Goal: Navigation & Orientation: Find specific page/section

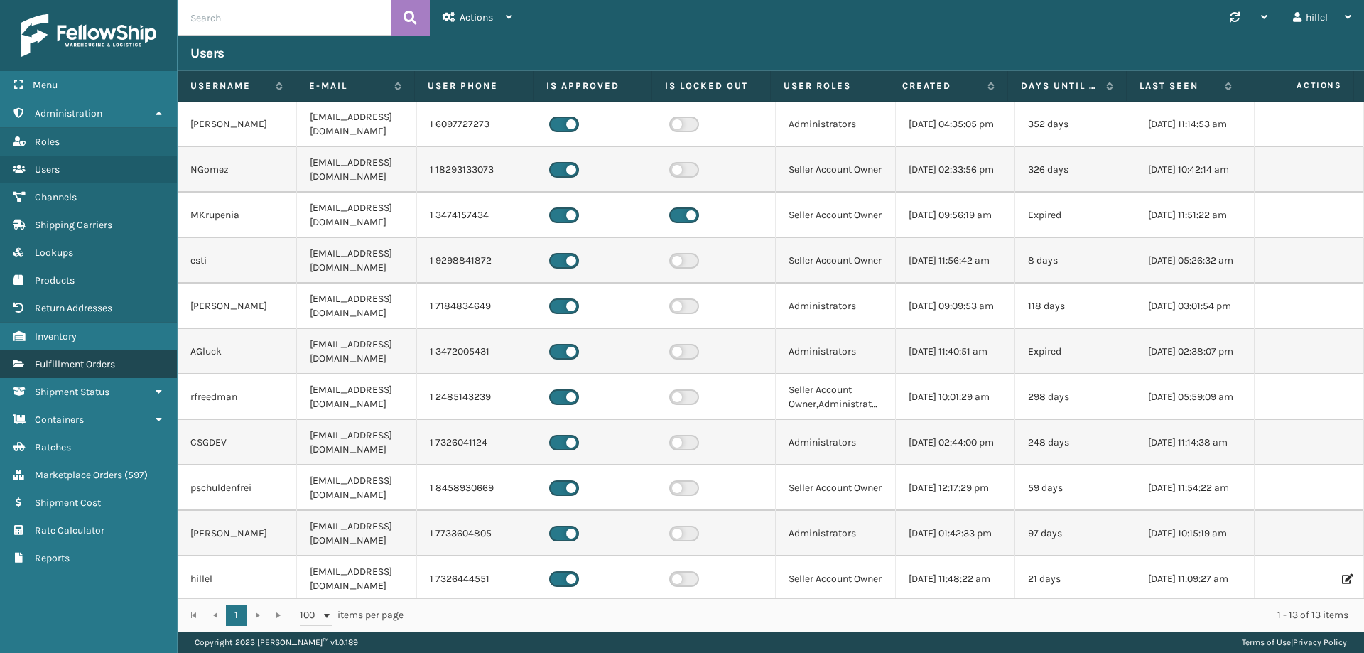
click at [99, 370] on span "Fulfillment Orders" at bounding box center [75, 364] width 80 height 12
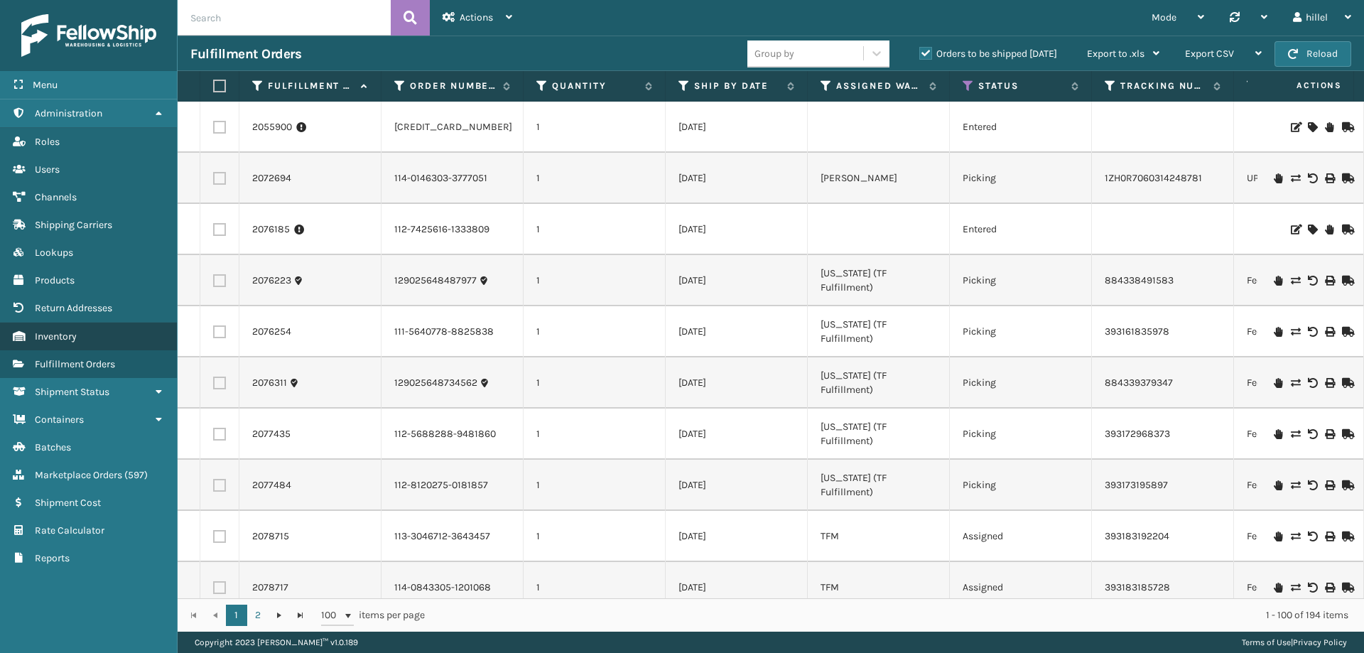
click at [90, 338] on link "Inventory" at bounding box center [88, 337] width 177 height 28
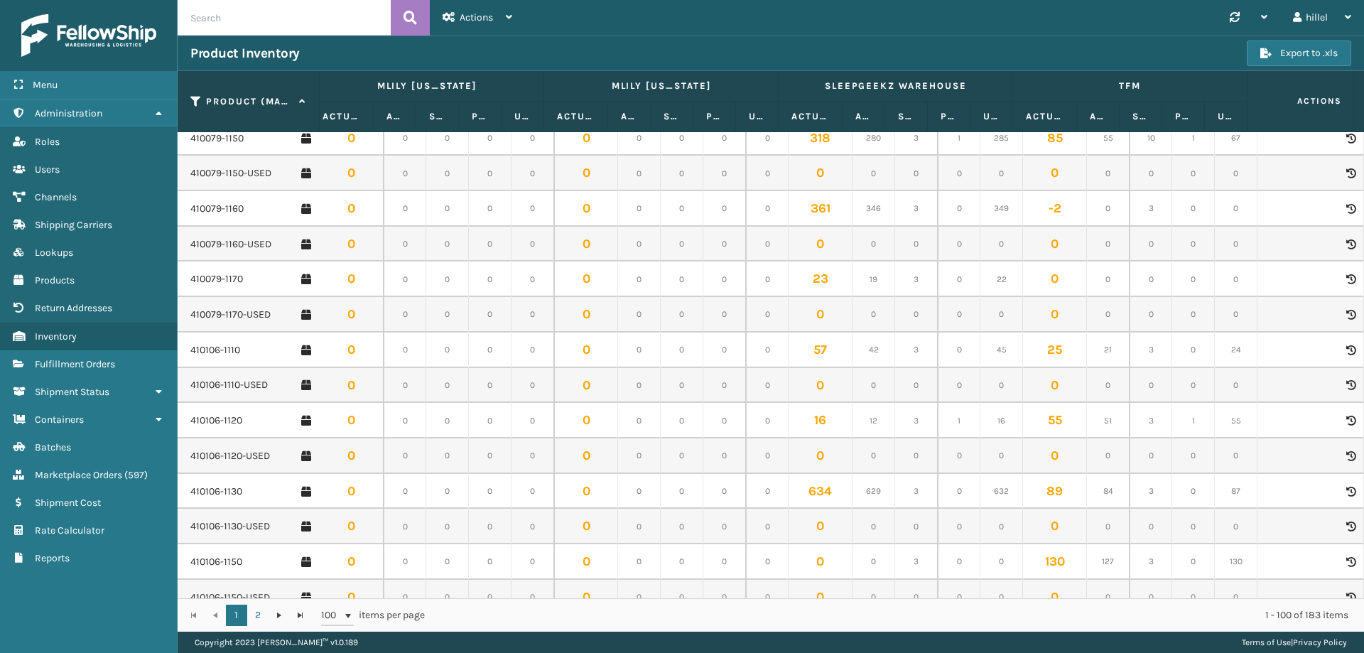
scroll to position [640, 1652]
